Goal: Transaction & Acquisition: Book appointment/travel/reservation

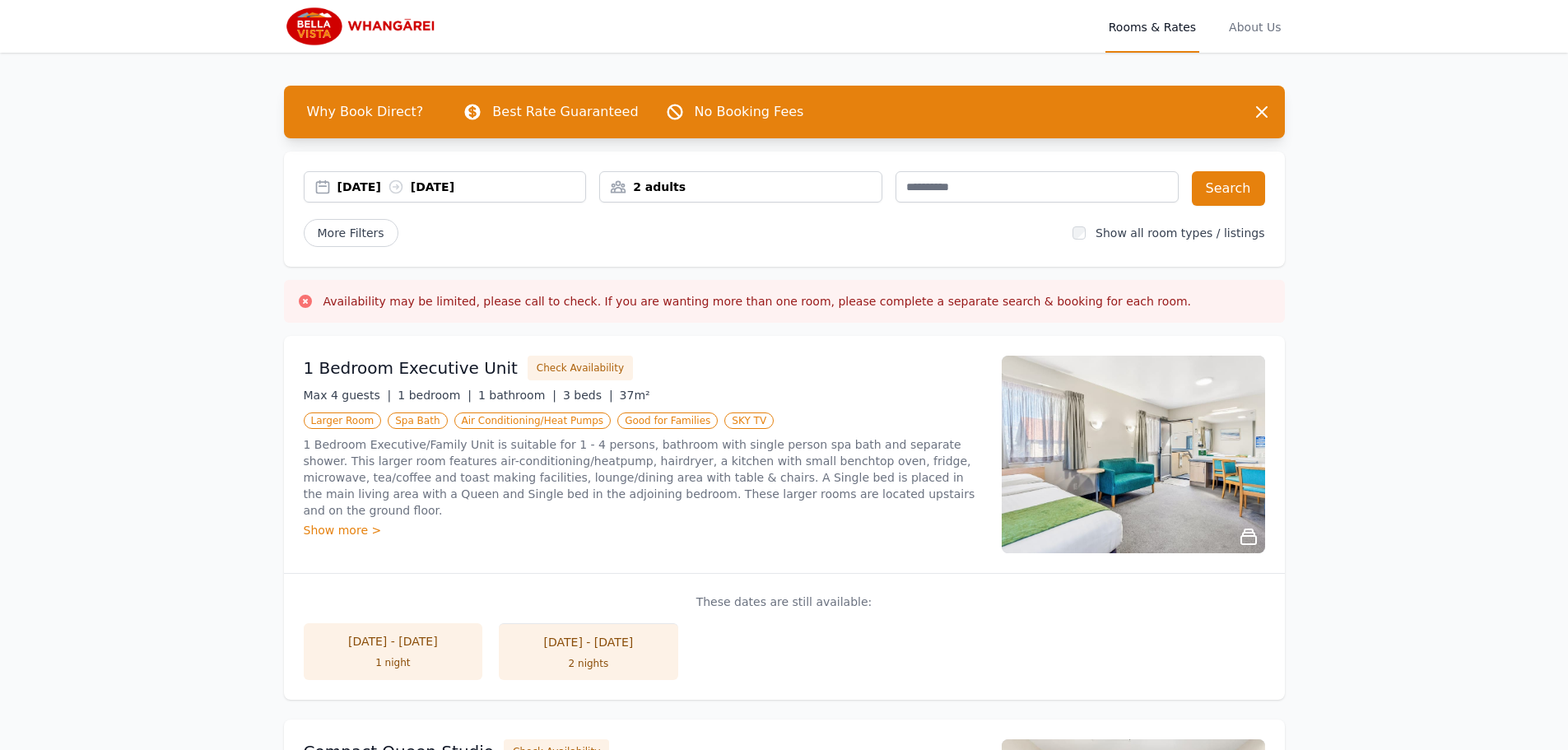
click at [669, 190] on div "2 adults" at bounding box center [741, 187] width 282 height 17
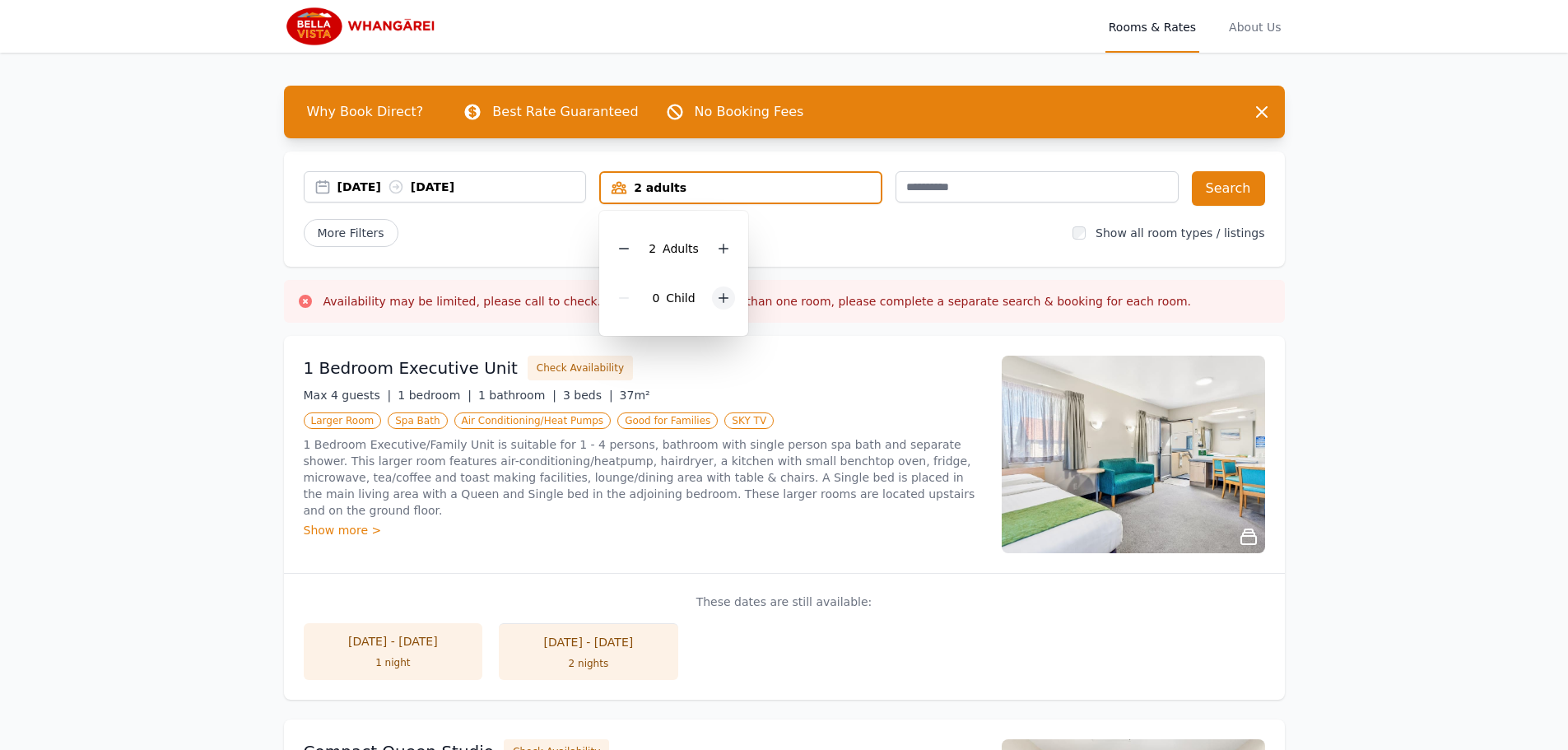
click at [717, 297] on icon at bounding box center [724, 298] width 13 height 13
click at [717, 297] on div "2 Child ren" at bounding box center [680, 297] width 134 height 49
click at [736, 297] on icon at bounding box center [735, 298] width 13 height 13
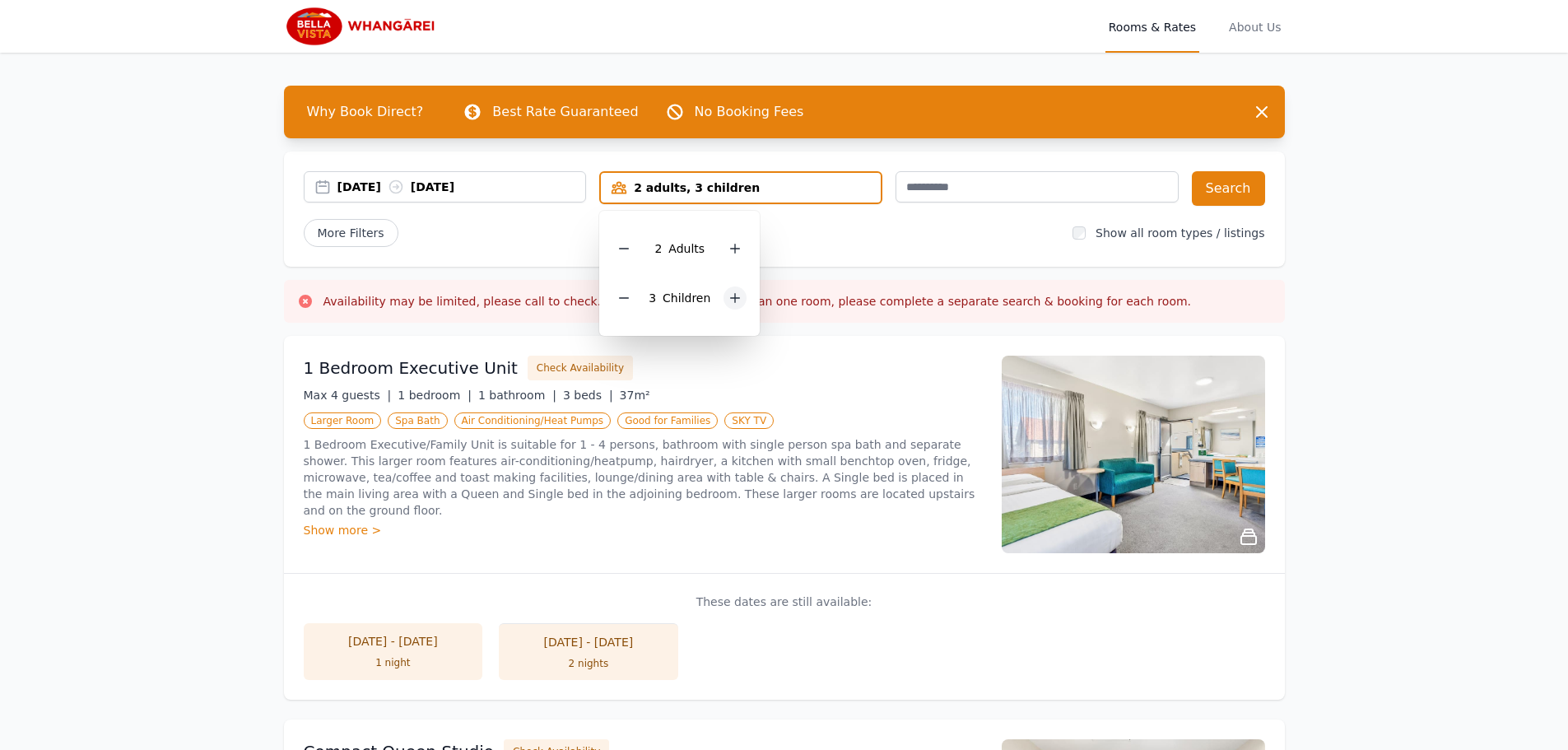
click at [736, 297] on icon at bounding box center [735, 298] width 13 height 13
click at [401, 184] on div "20 Aug 2025 21 Aug 2025" at bounding box center [462, 187] width 249 height 17
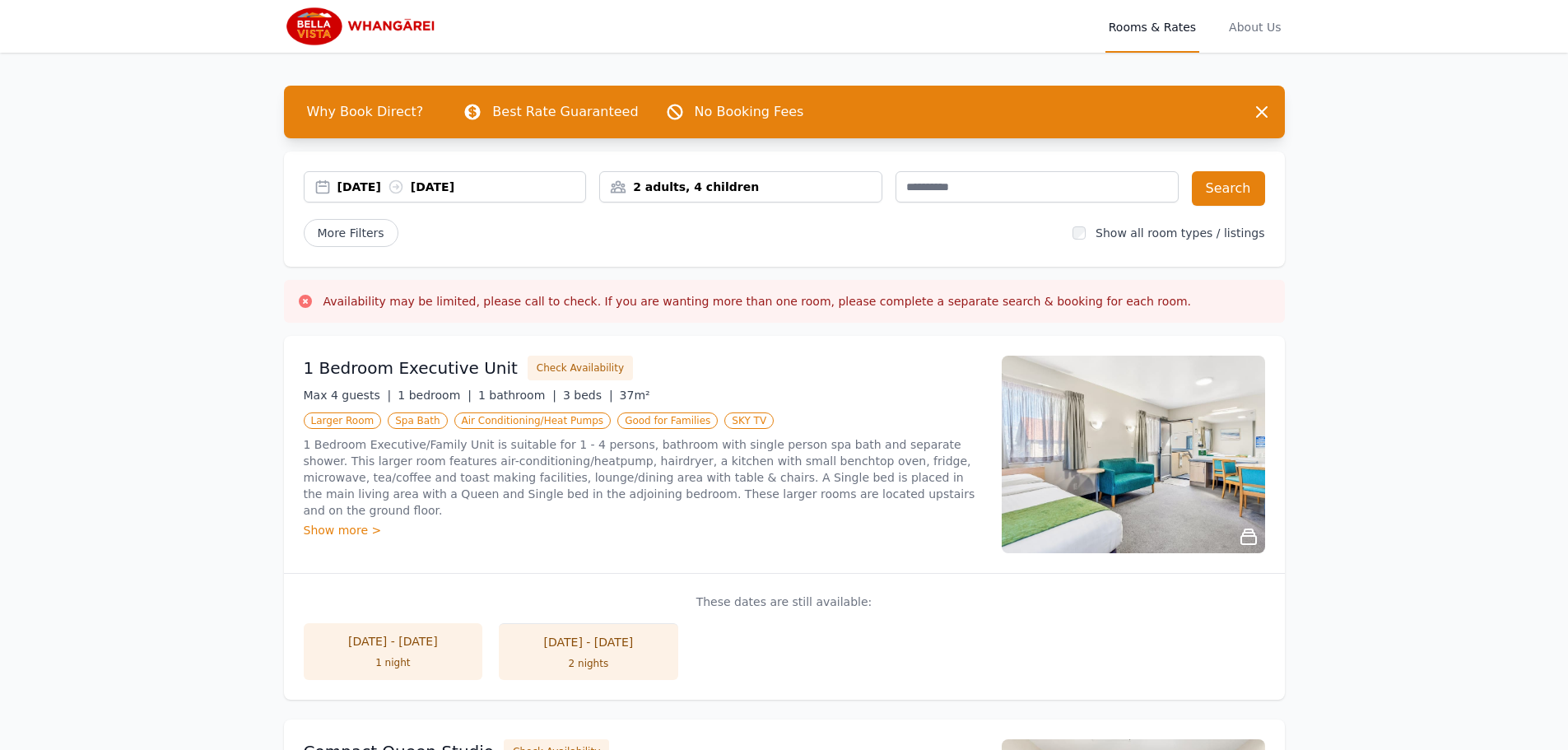
click at [363, 179] on div "20 Aug 2025 21 Aug 2025" at bounding box center [462, 187] width 249 height 17
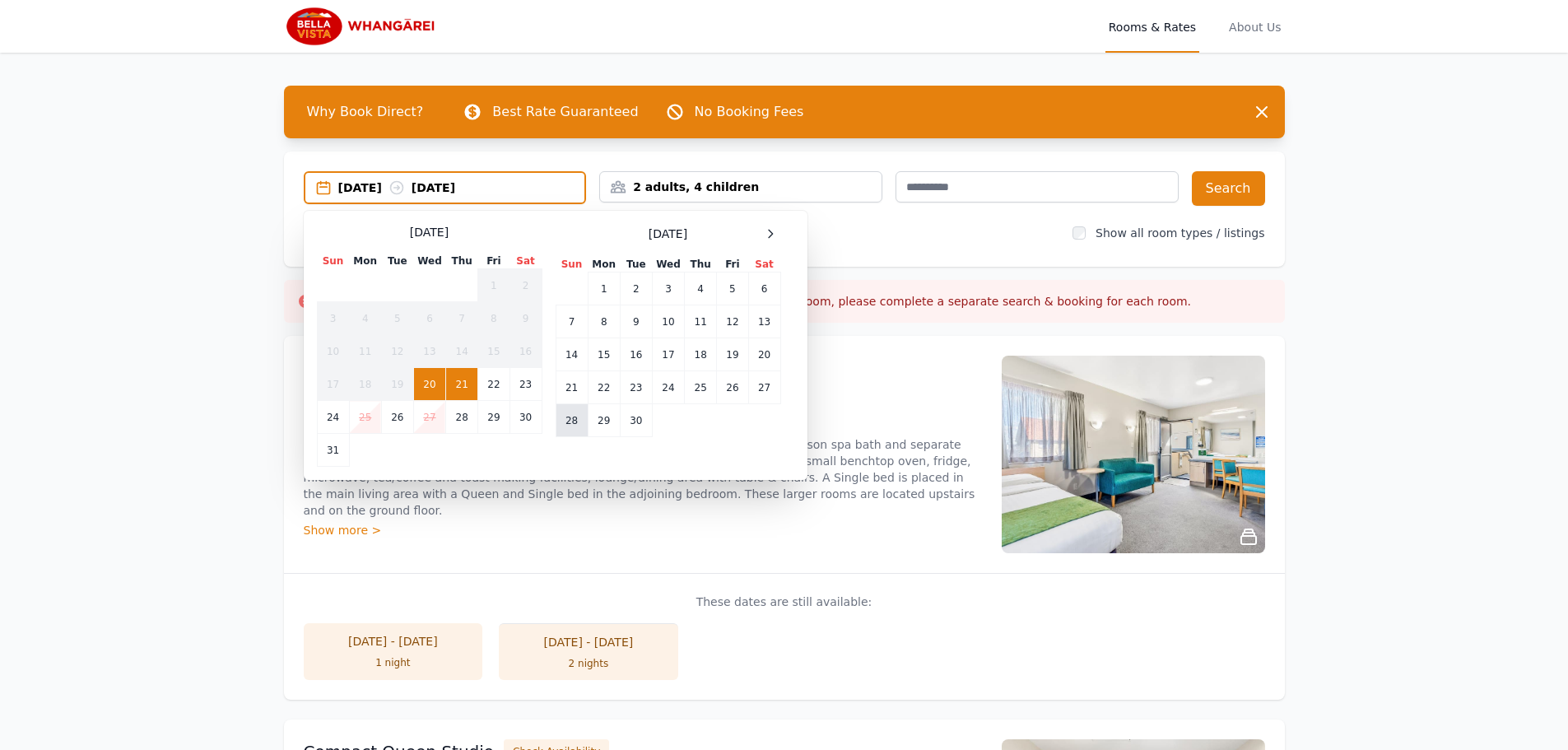
click at [571, 422] on td "28" at bounding box center [572, 420] width 32 height 33
click at [632, 427] on td "30" at bounding box center [636, 420] width 32 height 33
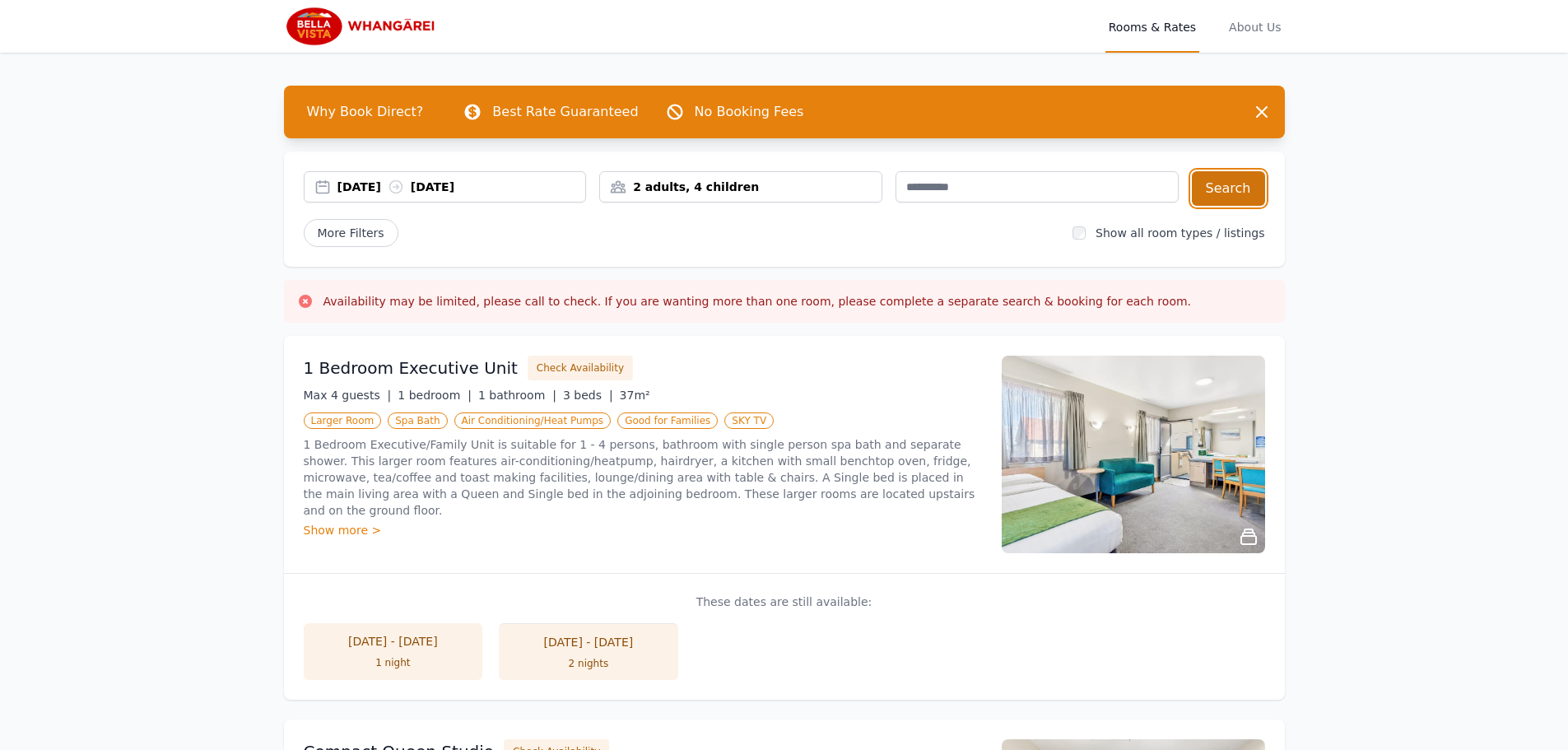
click at [1209, 201] on button "Search" at bounding box center [1229, 188] width 73 height 34
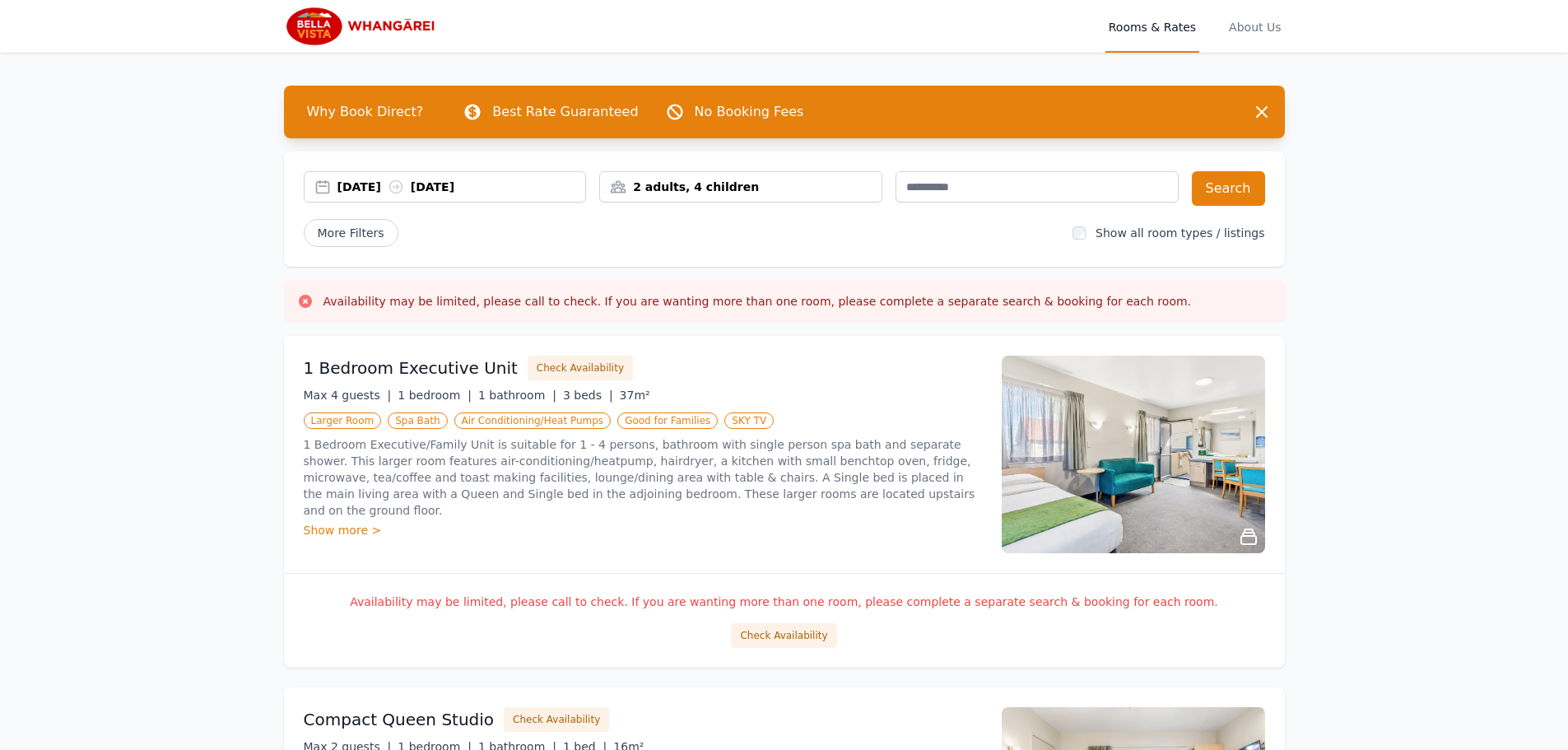
click at [1103, 234] on div "Show all room types / listings" at bounding box center [1168, 233] width 192 height 17
click at [1237, 199] on button "Search" at bounding box center [1229, 188] width 73 height 34
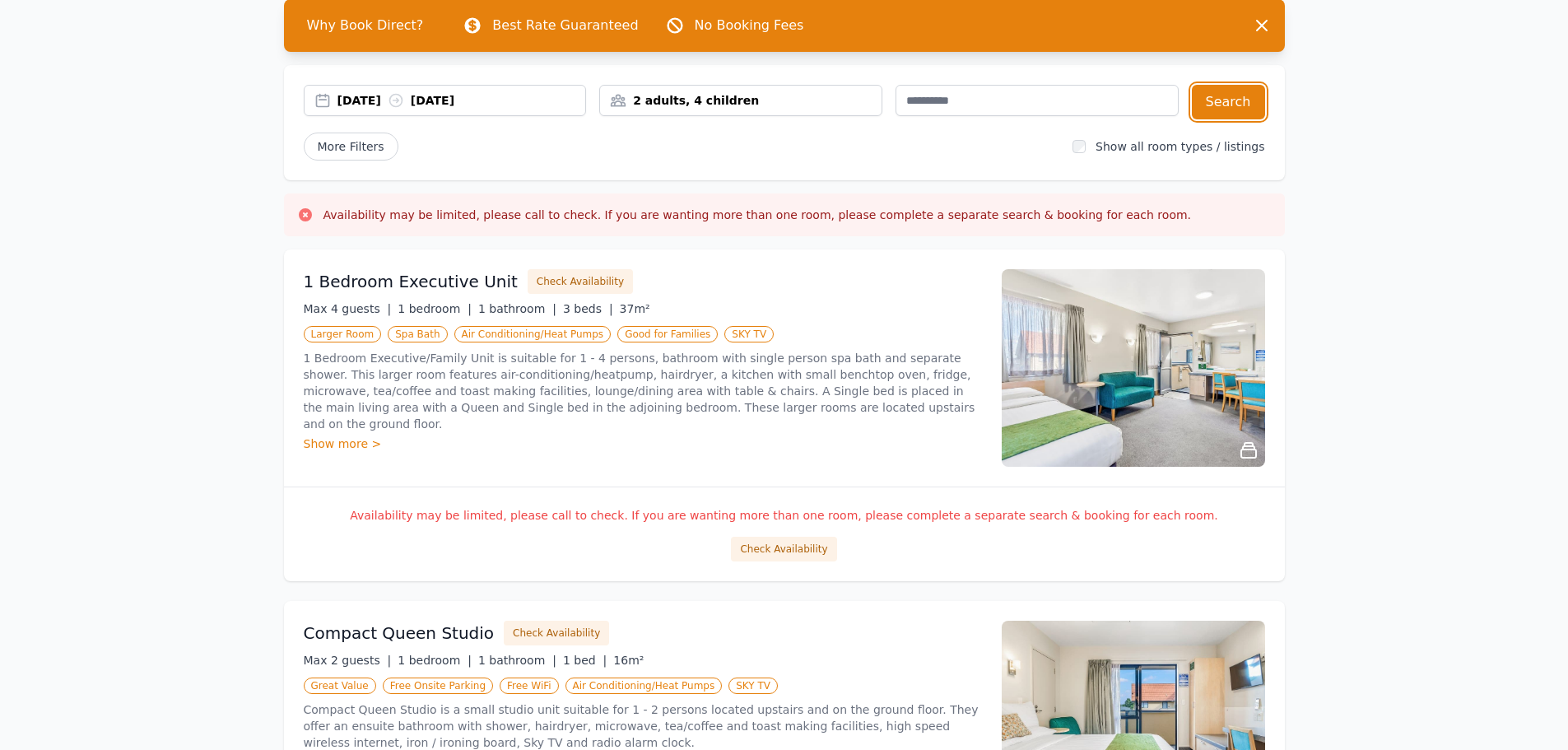
scroll to position [9, 0]
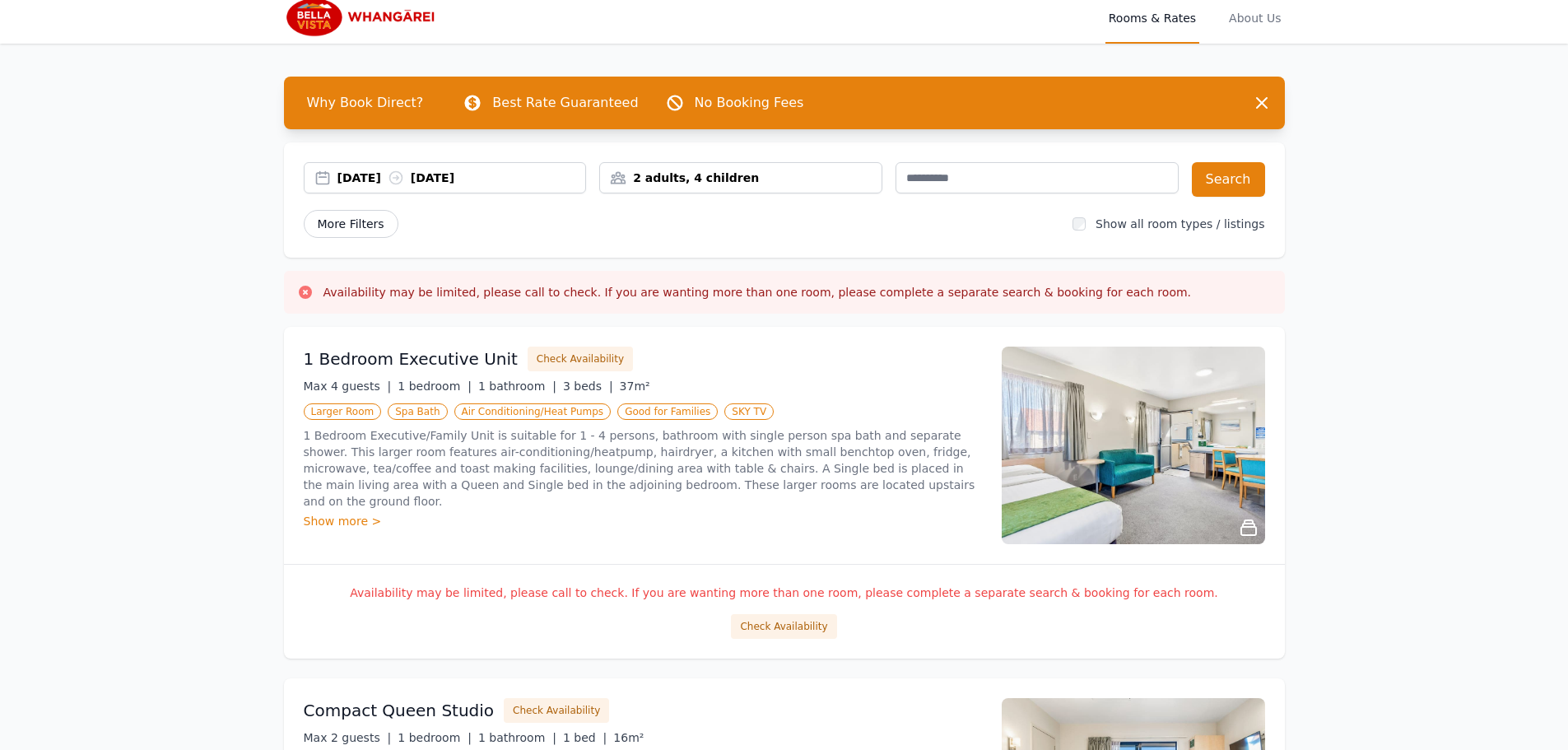
click at [347, 233] on span "More Filters" at bounding box center [351, 224] width 95 height 28
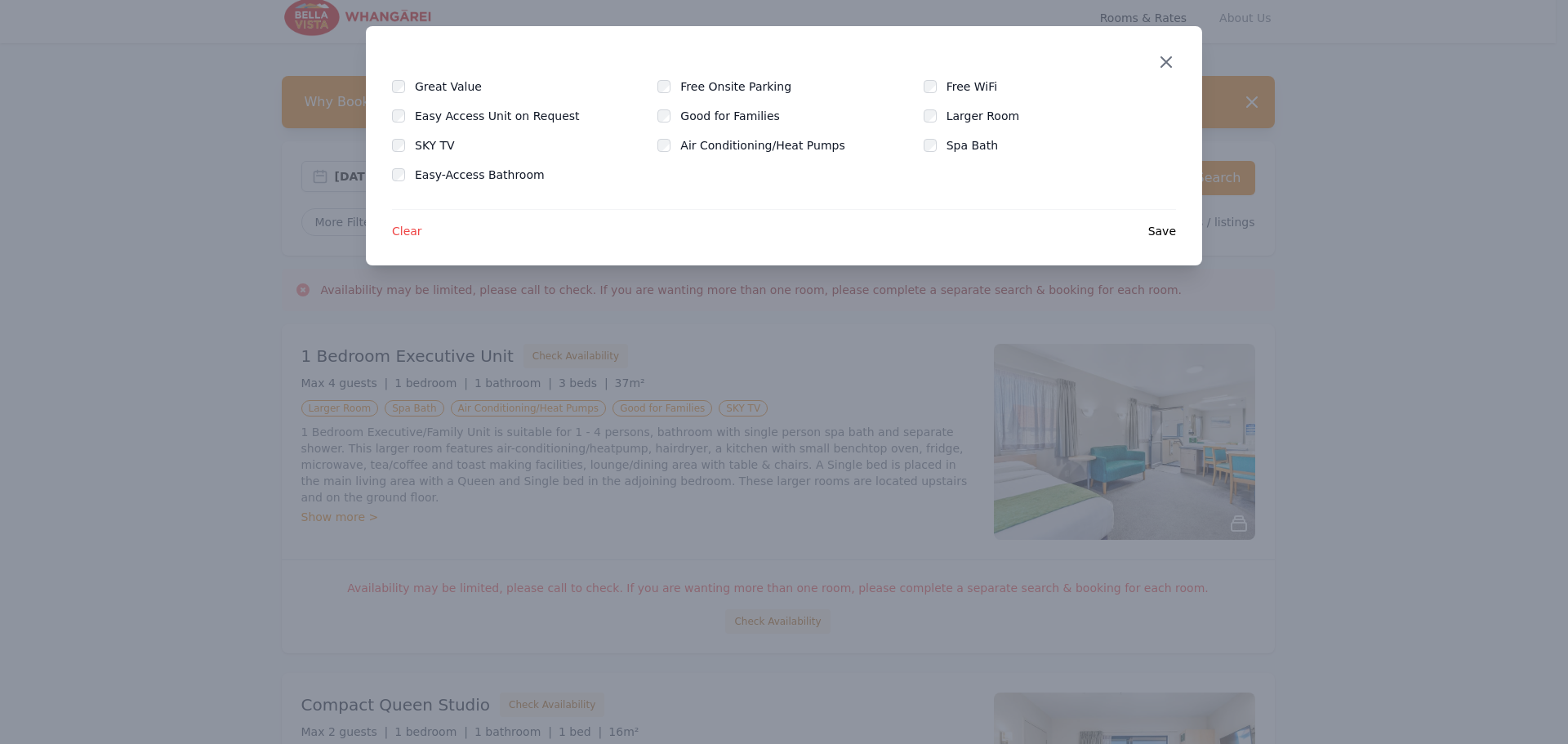
click at [1164, 67] on icon "button" at bounding box center [1166, 62] width 20 height 20
